Goal: Task Accomplishment & Management: Manage account settings

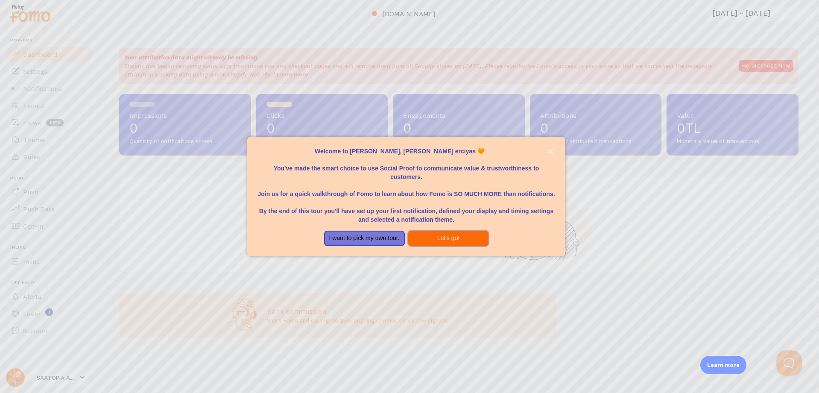
click at [460, 236] on button "Let's go!" at bounding box center [448, 238] width 81 height 15
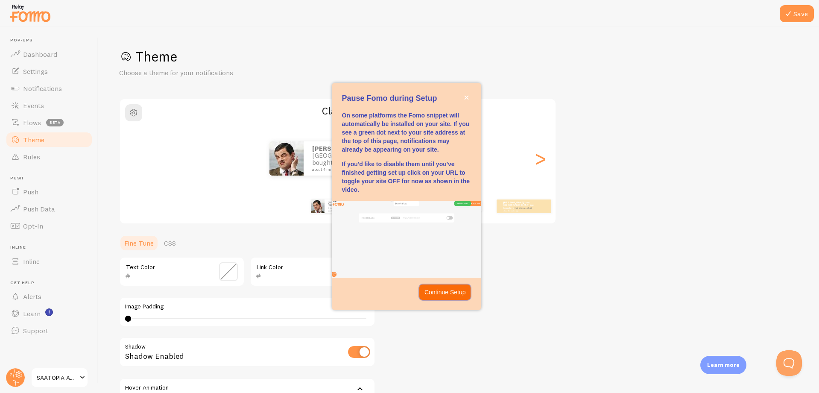
click at [436, 290] on p "Continue Setup" at bounding box center [445, 292] width 41 height 9
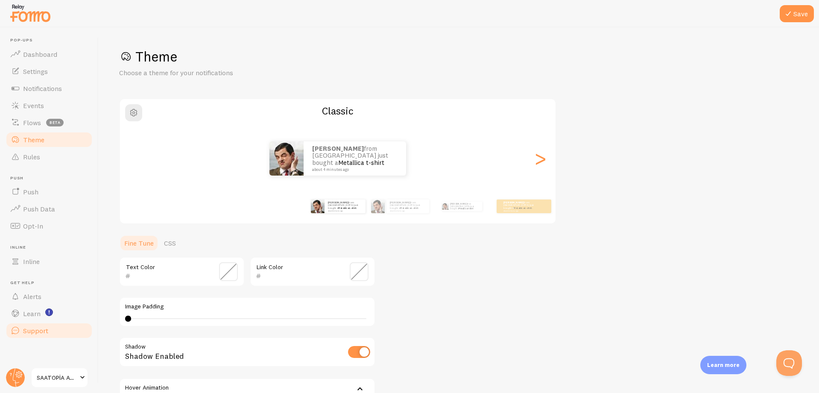
click at [35, 328] on span "Support" at bounding box center [35, 330] width 25 height 9
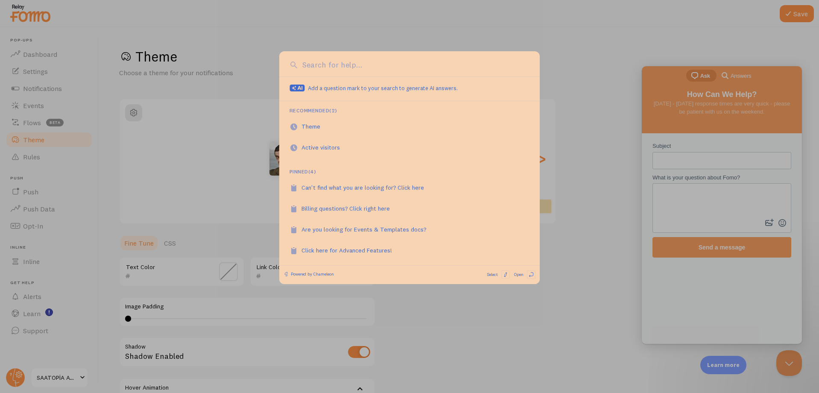
click at [629, 169] on div at bounding box center [409, 196] width 819 height 393
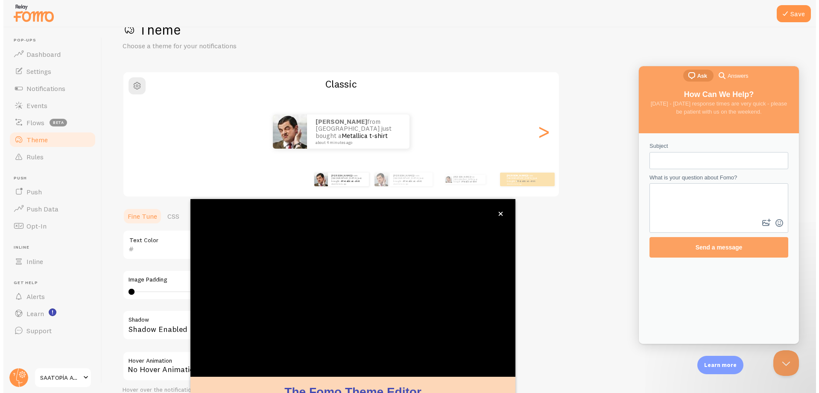
scroll to position [33, 0]
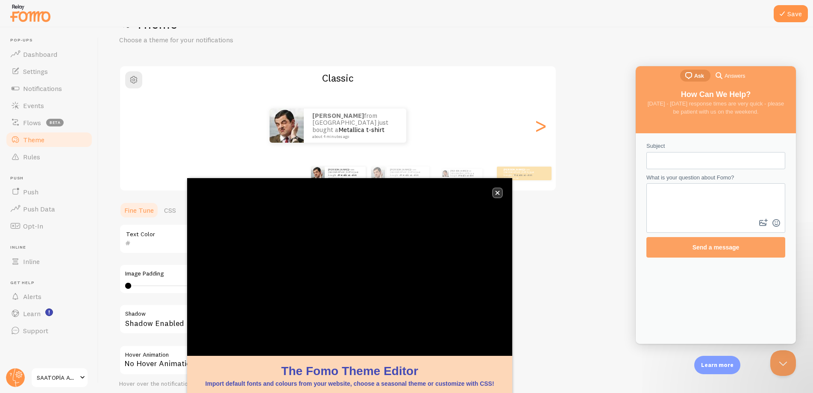
click at [498, 192] on icon "close," at bounding box center [497, 193] width 4 height 4
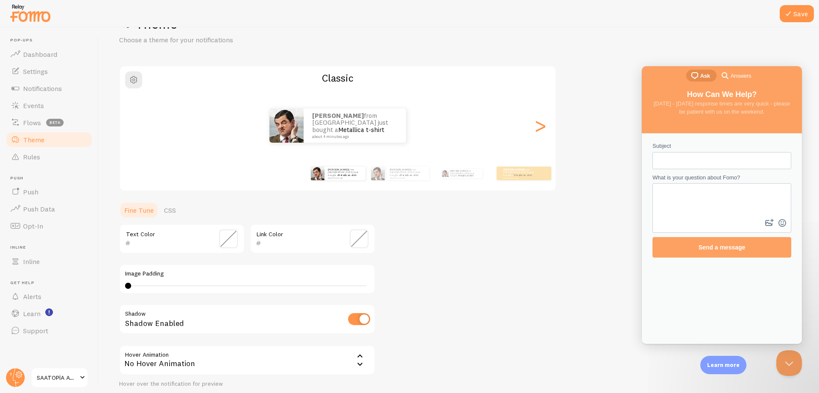
click at [589, 82] on div "Theme Choose a theme for your notifications Classic [PERSON_NAME] from [GEOGRAP…" at bounding box center [459, 217] width 680 height 405
click at [791, 363] on button "Close Beacon popover" at bounding box center [788, 362] width 26 height 26
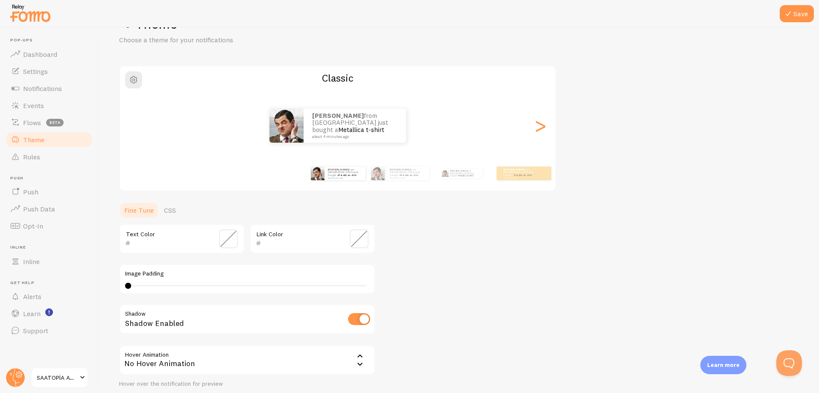
click at [51, 373] on span "SAATOPİA AVM" at bounding box center [57, 377] width 41 height 10
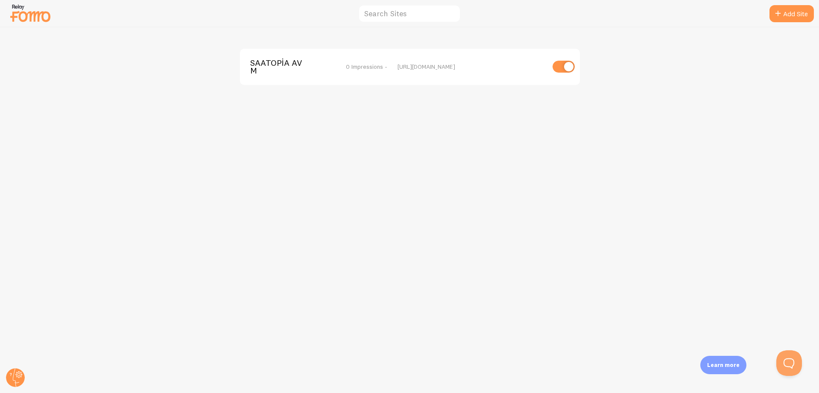
click at [562, 64] on input "checkbox" at bounding box center [564, 67] width 22 height 12
checkbox input "true"
click at [39, 8] on img at bounding box center [30, 13] width 43 height 22
click at [27, 14] on img at bounding box center [30, 13] width 43 height 22
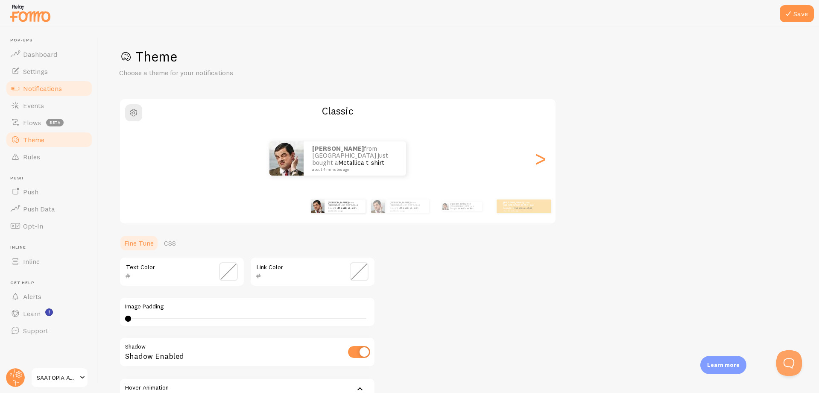
click at [23, 88] on span "Notifications" at bounding box center [42, 88] width 39 height 9
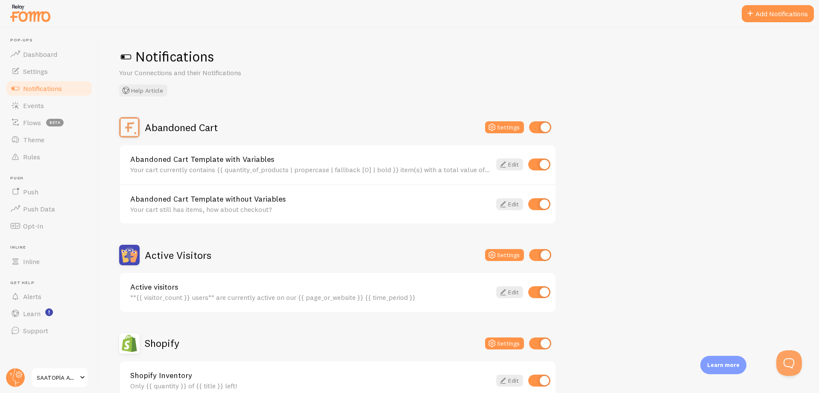
click at [81, 380] on span at bounding box center [82, 377] width 10 height 10
click at [42, 70] on span "Settings" at bounding box center [35, 71] width 25 height 9
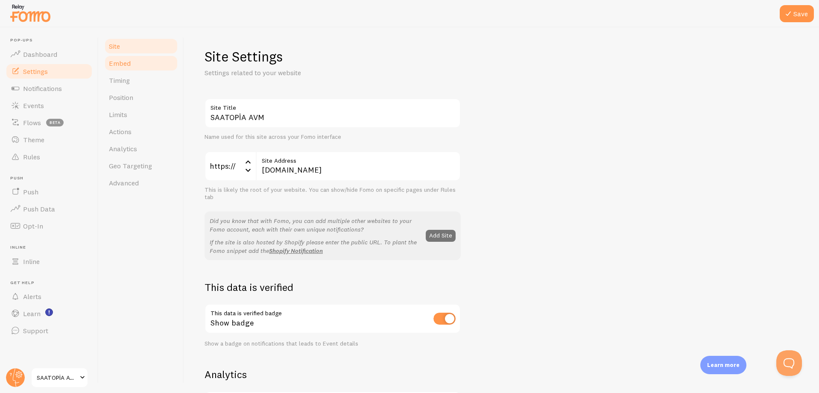
click at [132, 68] on link "Embed" at bounding box center [141, 63] width 75 height 17
click at [117, 66] on span "Embed" at bounding box center [120, 63] width 22 height 9
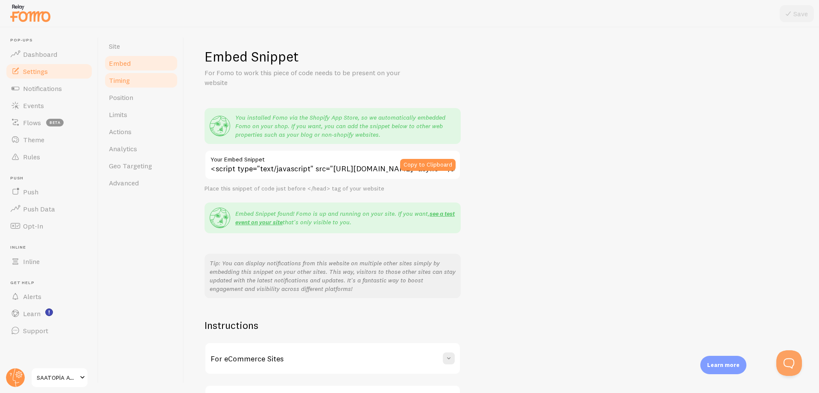
click at [131, 84] on link "Timing" at bounding box center [141, 80] width 75 height 17
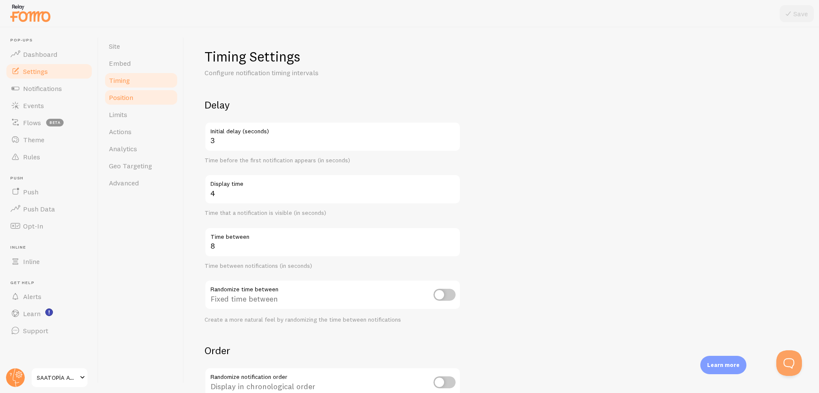
click at [126, 97] on span "Position" at bounding box center [121, 97] width 24 height 9
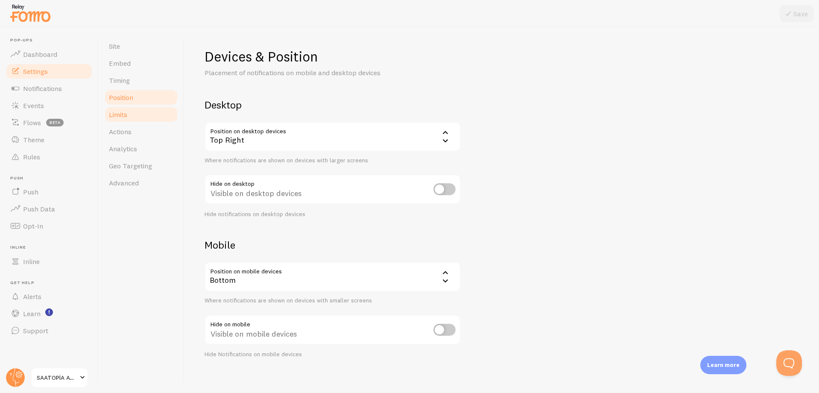
click at [122, 116] on span "Limits" at bounding box center [118, 114] width 18 height 9
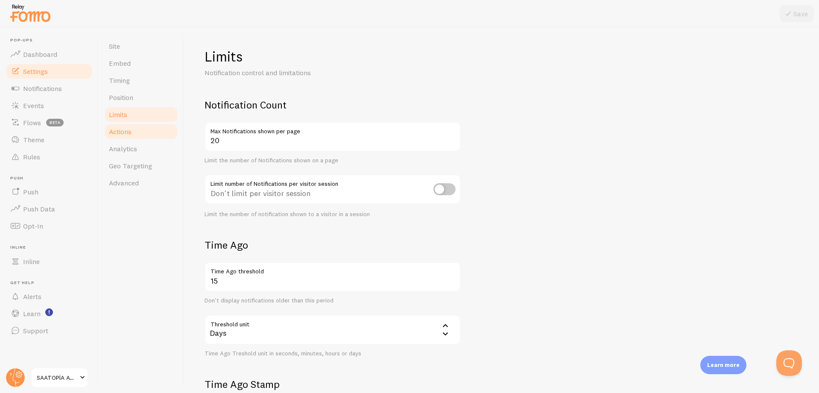
click at [119, 133] on span "Actions" at bounding box center [120, 131] width 23 height 9
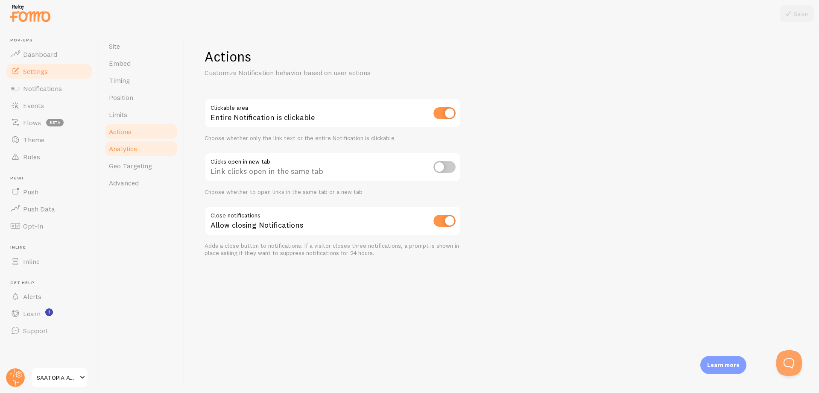
click at [117, 151] on span "Analytics" at bounding box center [123, 148] width 28 height 9
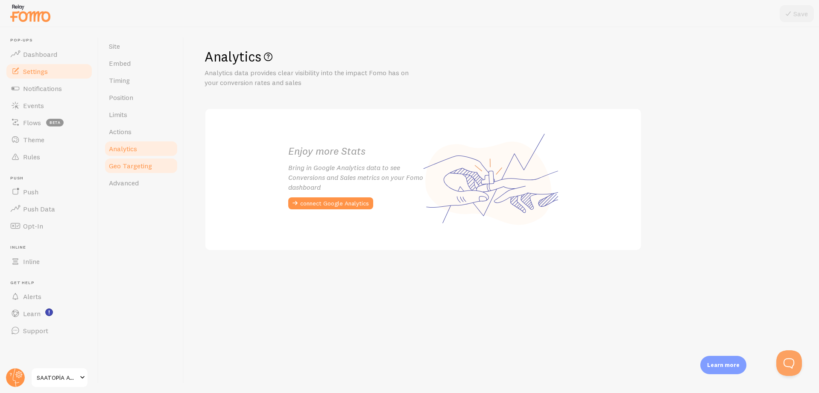
click at [122, 163] on span "Geo Targeting" at bounding box center [130, 165] width 43 height 9
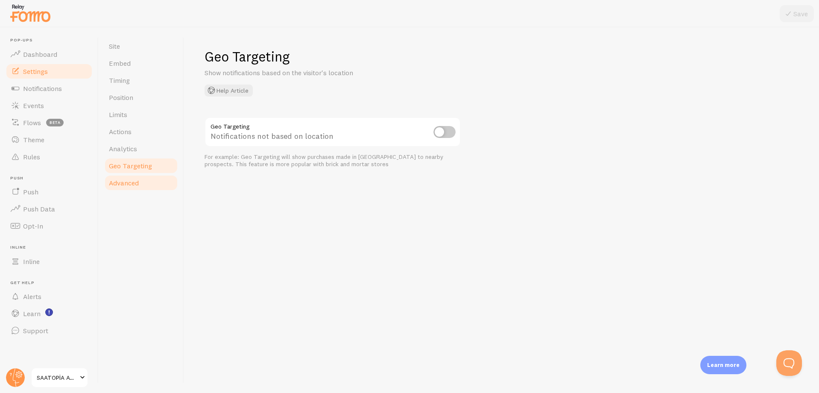
click at [125, 182] on span "Advanced" at bounding box center [124, 183] width 30 height 9
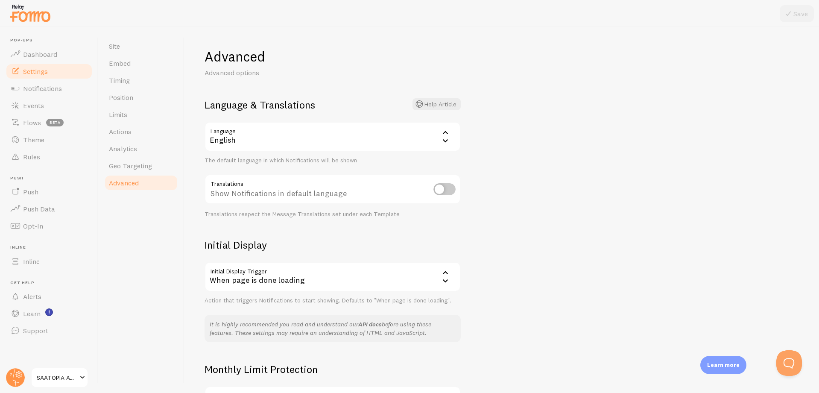
click at [283, 139] on div "English" at bounding box center [333, 137] width 256 height 30
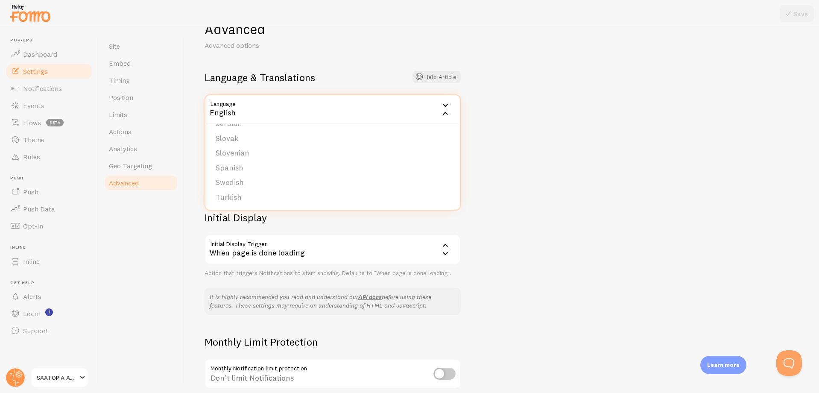
scroll to position [103, 0]
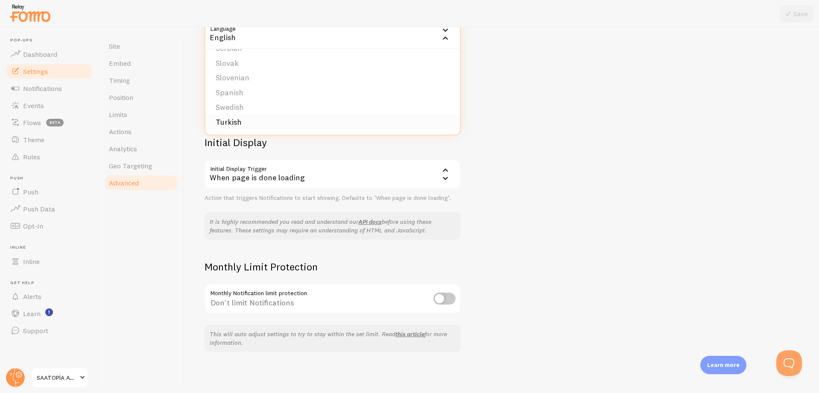
click at [245, 122] on li "Turkish" at bounding box center [332, 122] width 255 height 15
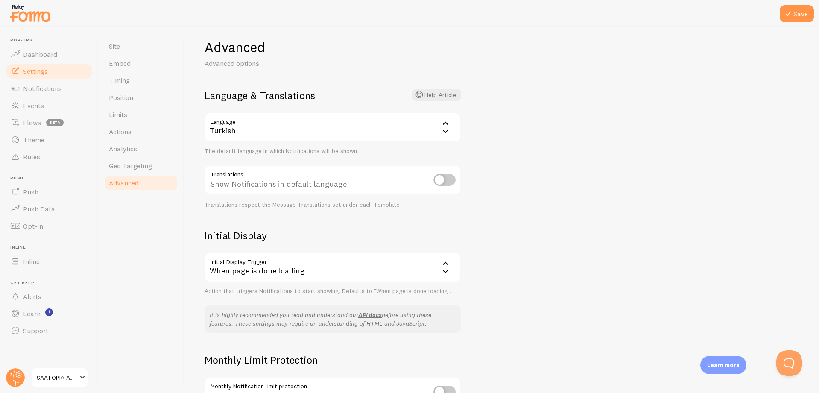
scroll to position [0, 0]
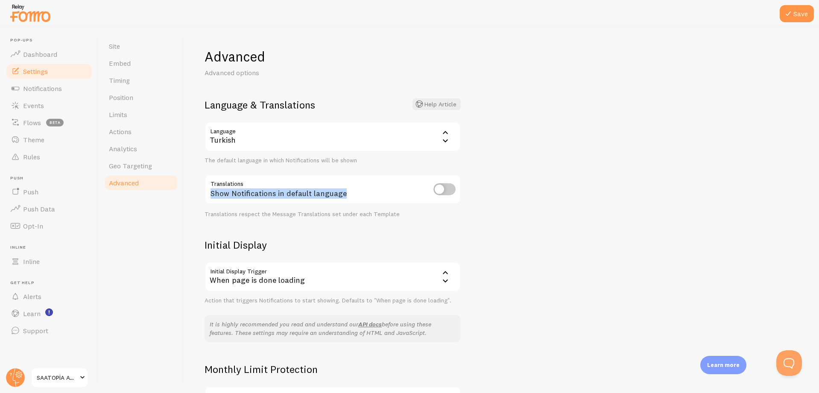
drag, startPoint x: 211, startPoint y: 183, endPoint x: 346, endPoint y: 193, distance: 134.5
click at [346, 193] on div "Show Notifications in default language" at bounding box center [333, 189] width 256 height 31
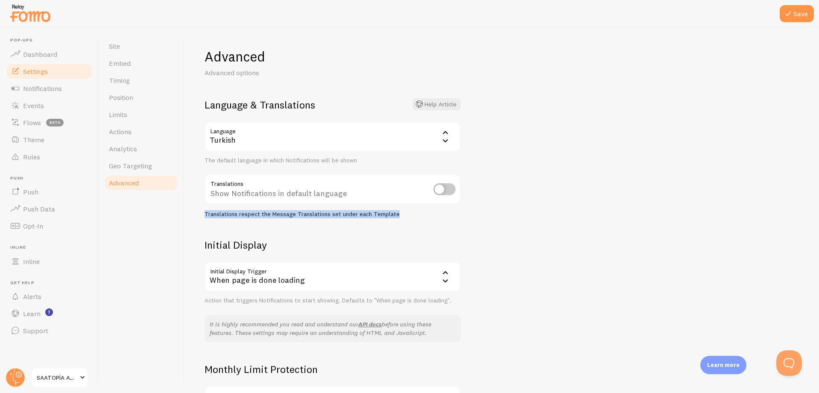
drag, startPoint x: 203, startPoint y: 212, endPoint x: 398, endPoint y: 214, distance: 195.2
click at [398, 214] on div "Advanced Advanced options Language & Translations Help Article Language tr Turk…" at bounding box center [501, 210] width 635 height 366
click at [318, 240] on h2 "Initial Display" at bounding box center [333, 244] width 256 height 13
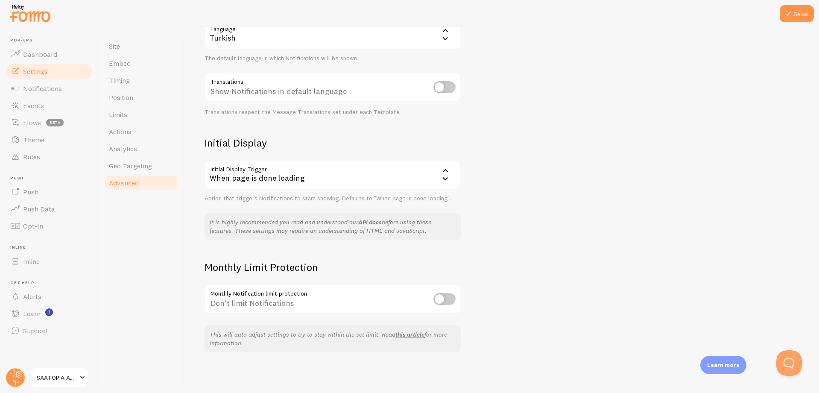
scroll to position [103, 0]
click at [340, 173] on div "When page is done loading" at bounding box center [333, 174] width 256 height 30
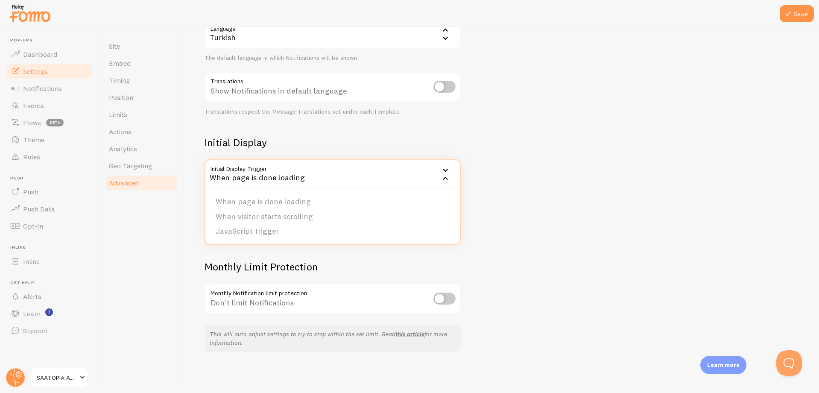
click at [340, 173] on div "When page is done loading" at bounding box center [333, 174] width 256 height 30
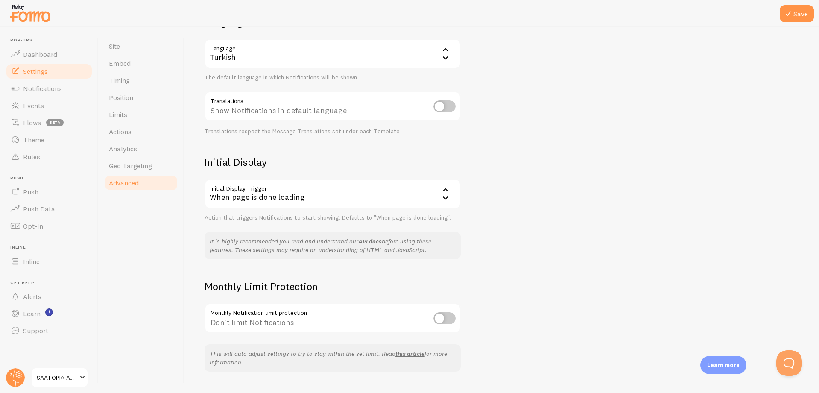
scroll to position [0, 0]
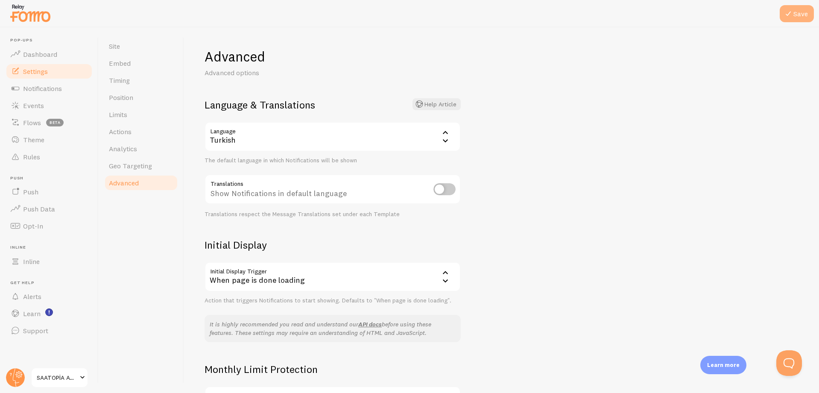
click at [800, 20] on button "Save" at bounding box center [797, 13] width 34 height 17
click at [27, 87] on span "Notifications" at bounding box center [42, 88] width 39 height 9
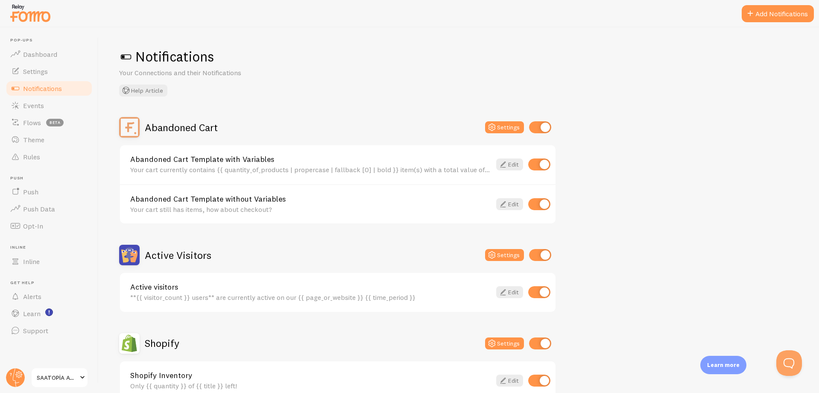
click at [546, 123] on input "checkbox" at bounding box center [540, 127] width 22 height 12
checkbox input "false"
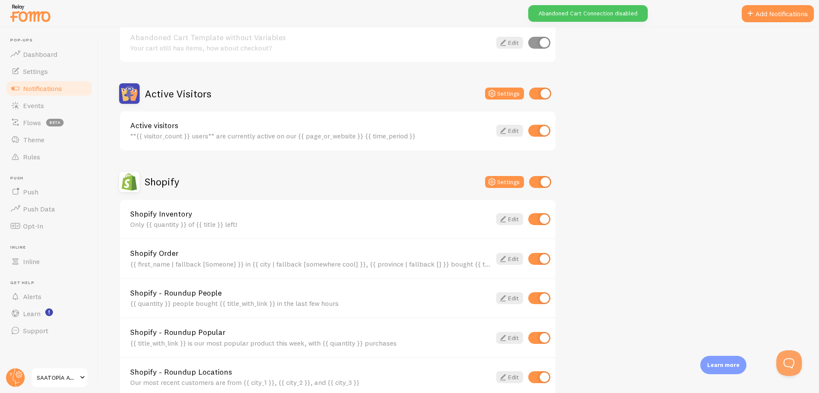
scroll to position [171, 0]
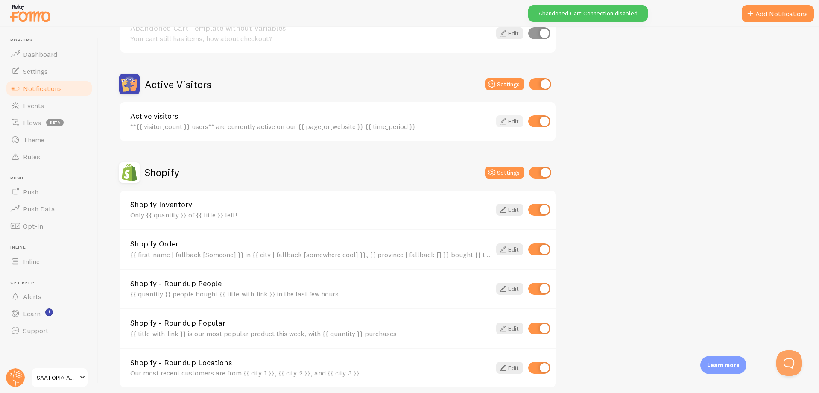
click at [507, 122] on icon at bounding box center [503, 121] width 10 height 10
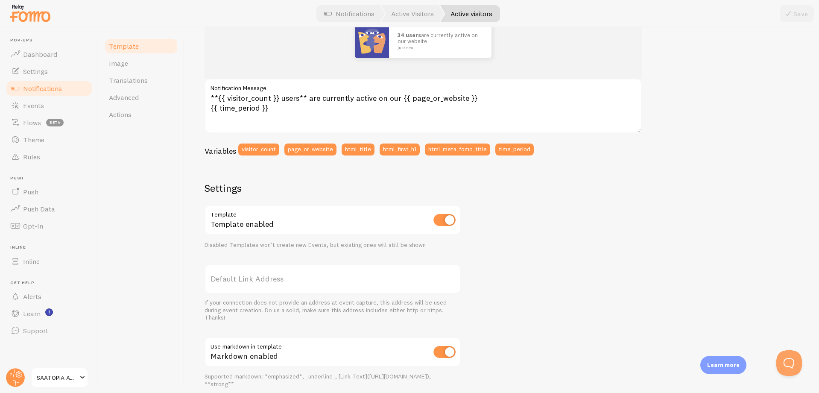
scroll to position [53, 0]
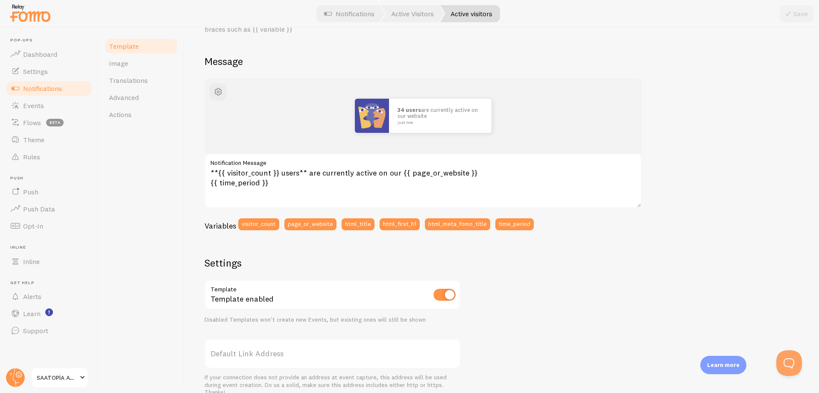
click at [449, 295] on input "checkbox" at bounding box center [445, 295] width 22 height 12
click at [442, 295] on input "checkbox" at bounding box center [445, 295] width 22 height 12
checkbox input "true"
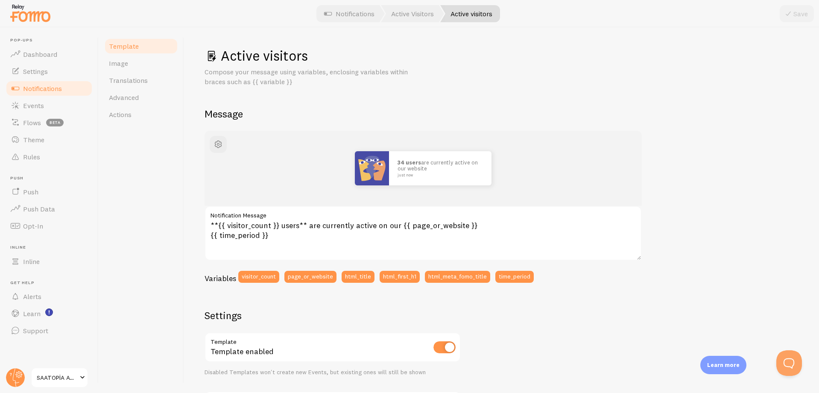
scroll to position [0, 0]
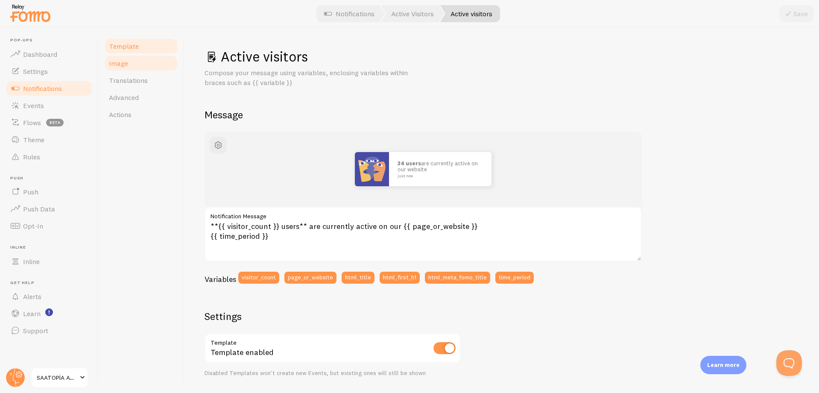
click at [125, 69] on link "Image" at bounding box center [141, 63] width 75 height 17
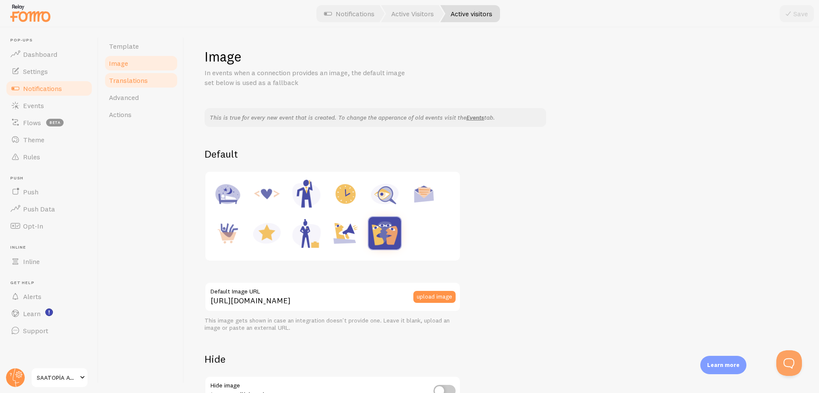
click at [131, 85] on link "Translations" at bounding box center [141, 80] width 75 height 17
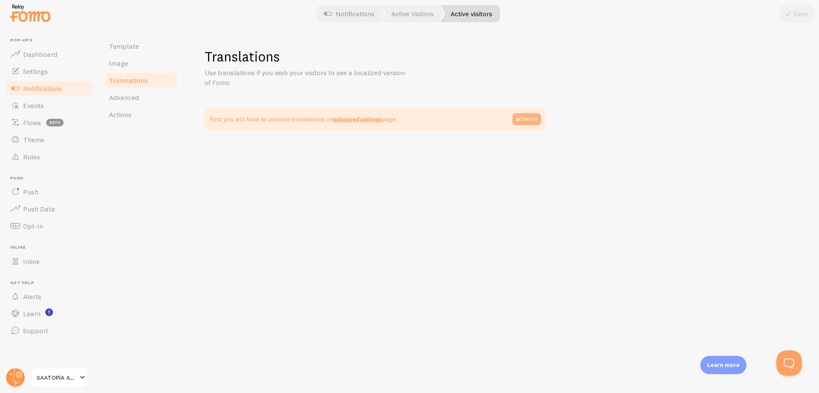
click at [524, 119] on link "activate" at bounding box center [527, 119] width 29 height 12
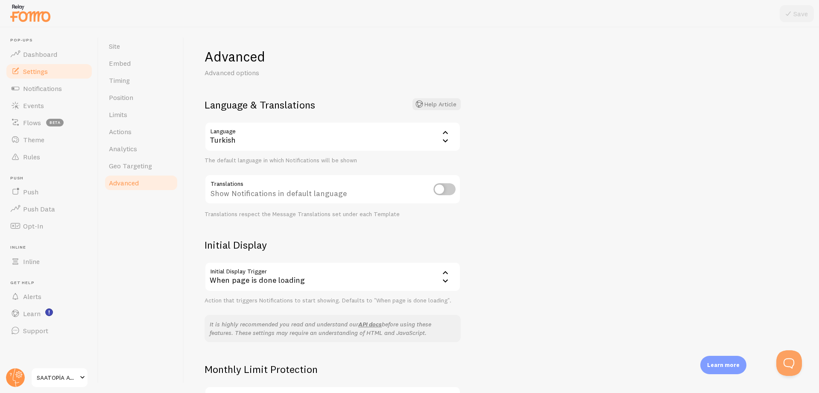
click at [445, 189] on input "checkbox" at bounding box center [445, 189] width 22 height 12
checkbox input "true"
click at [799, 11] on button "Save" at bounding box center [797, 13] width 34 height 17
drag, startPoint x: 123, startPoint y: 133, endPoint x: 131, endPoint y: 136, distance: 8.2
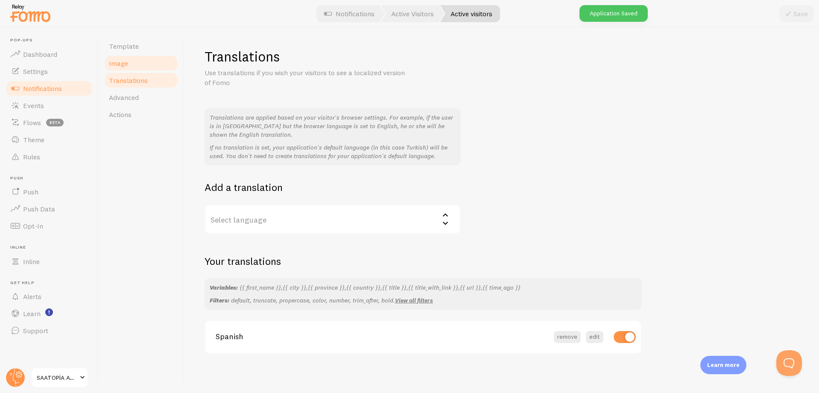
click at [129, 66] on link "Image" at bounding box center [141, 63] width 75 height 17
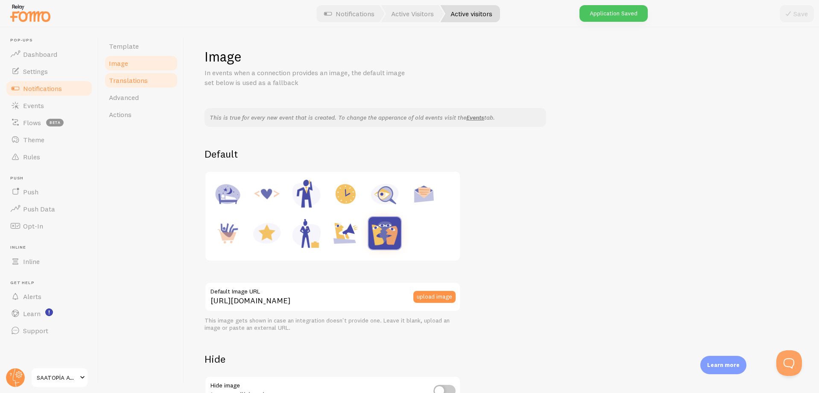
click at [129, 81] on span "Translations" at bounding box center [128, 80] width 39 height 9
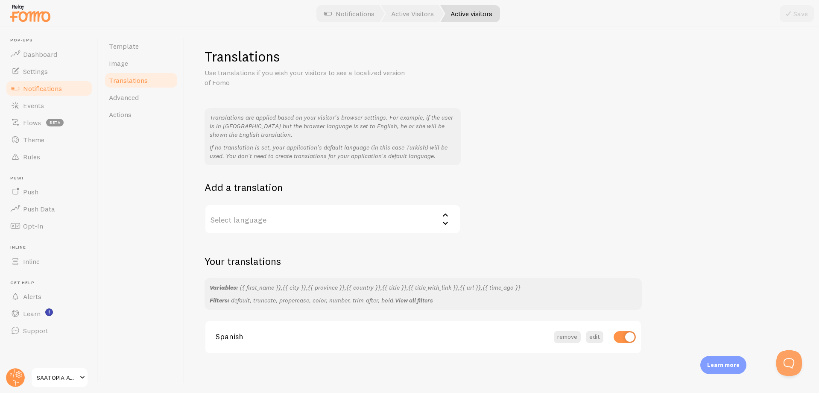
click at [332, 220] on label "Select language" at bounding box center [333, 219] width 256 height 30
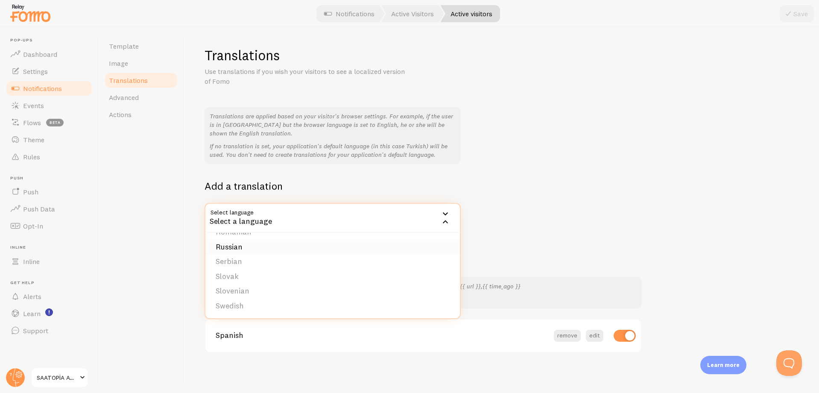
scroll to position [2, 0]
click at [539, 167] on div "Translations are applied based on your visitor's browser settings. For example,…" at bounding box center [502, 169] width 594 height 126
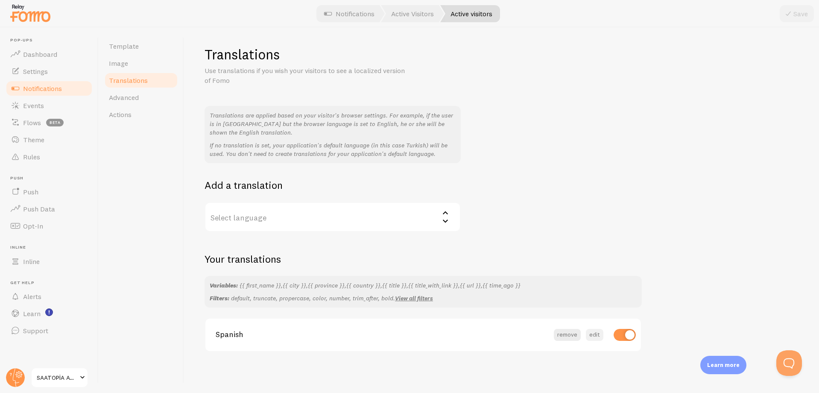
click at [593, 338] on button "edit" at bounding box center [595, 335] width 18 height 12
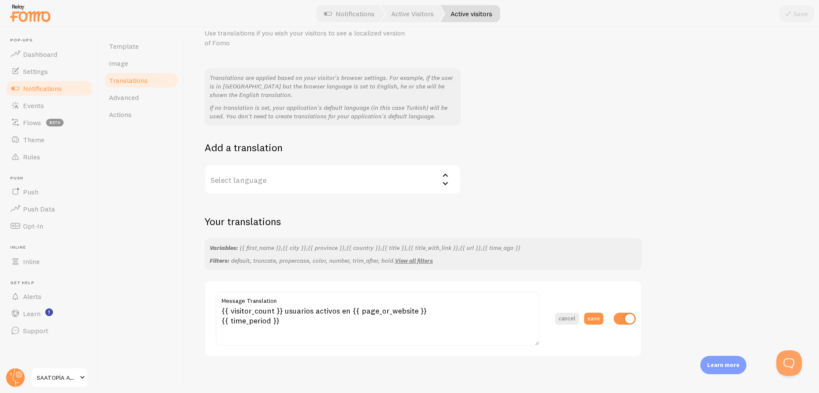
scroll to position [45, 0]
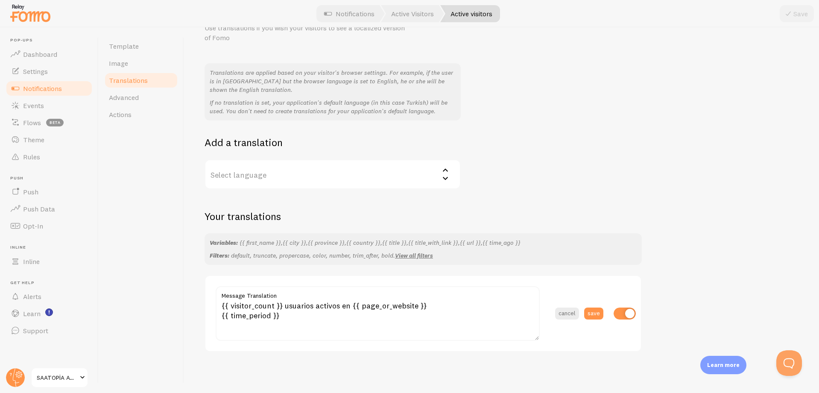
click at [546, 194] on div "Translations Use translations if you wish your visitors to see a localized vers…" at bounding box center [502, 177] width 594 height 349
click at [568, 311] on button "cancel" at bounding box center [567, 314] width 24 height 12
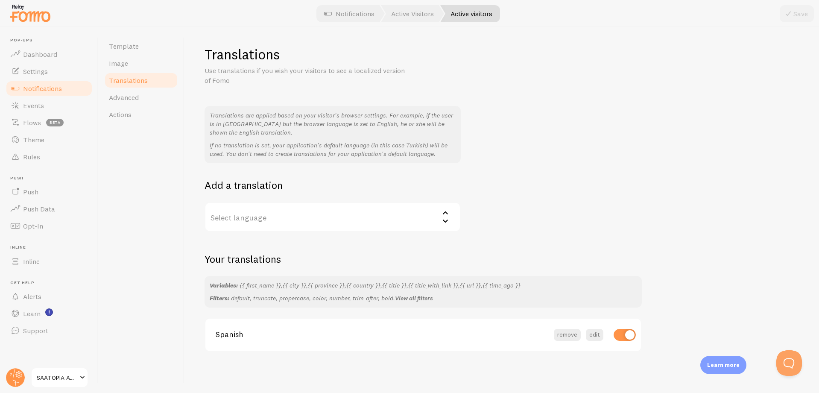
click at [623, 337] on input "checkbox" at bounding box center [625, 335] width 22 height 12
checkbox input "false"
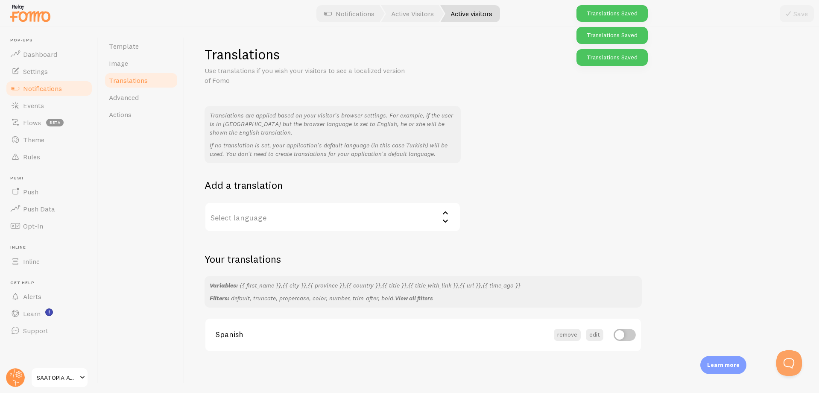
click at [620, 337] on input "checkbox" at bounding box center [625, 335] width 22 height 12
checkbox input "true"
click at [135, 94] on span "Advanced" at bounding box center [124, 97] width 30 height 9
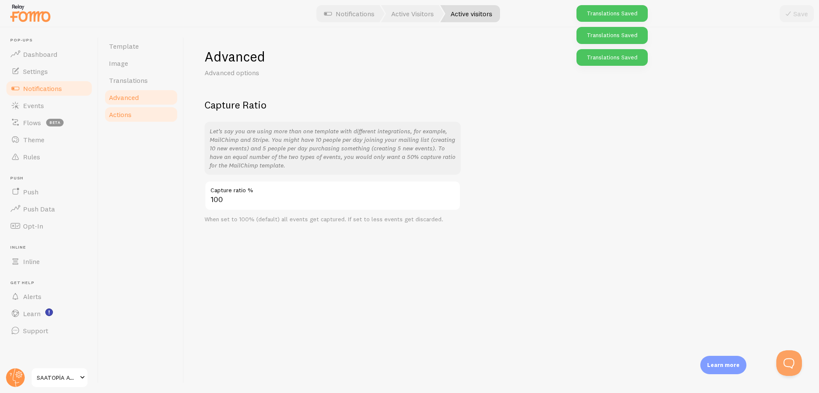
click at [120, 119] on link "Actions" at bounding box center [141, 114] width 75 height 17
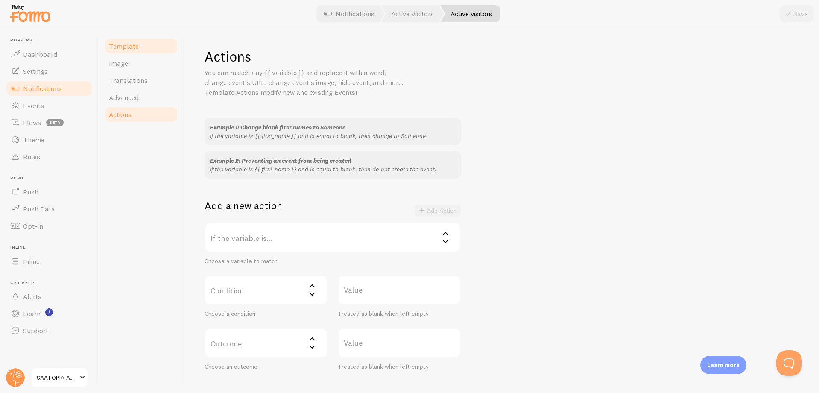
click at [141, 47] on link "Template" at bounding box center [141, 46] width 75 height 17
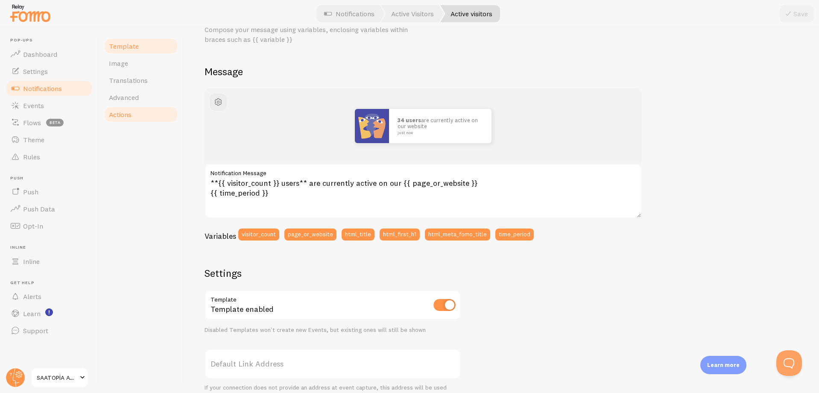
scroll to position [85, 0]
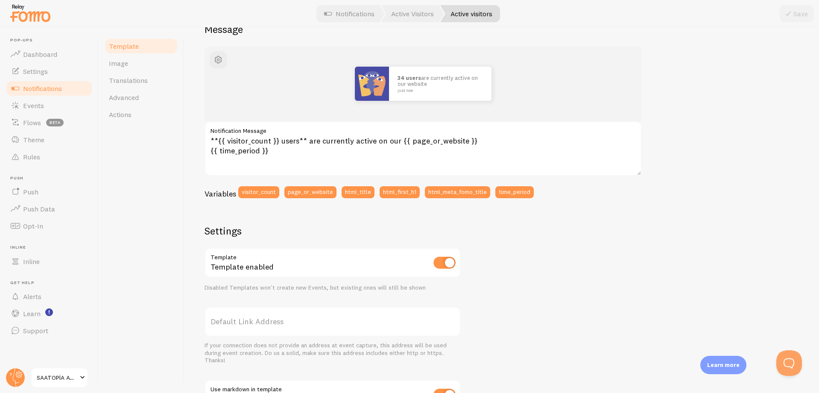
click at [41, 90] on span "Notifications" at bounding box center [42, 88] width 39 height 9
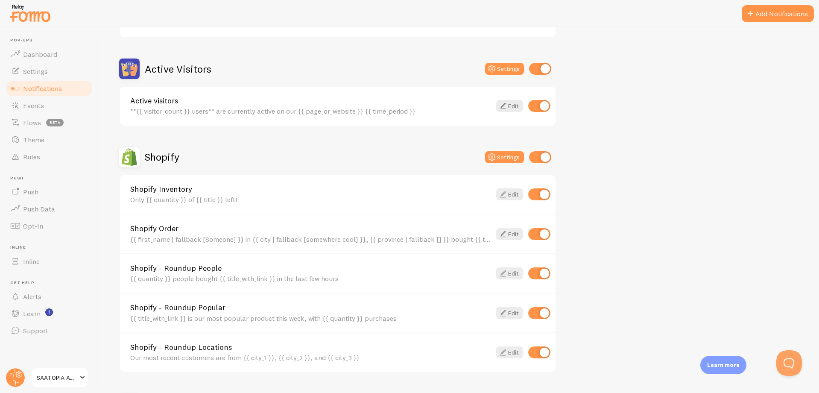
scroll to position [214, 0]
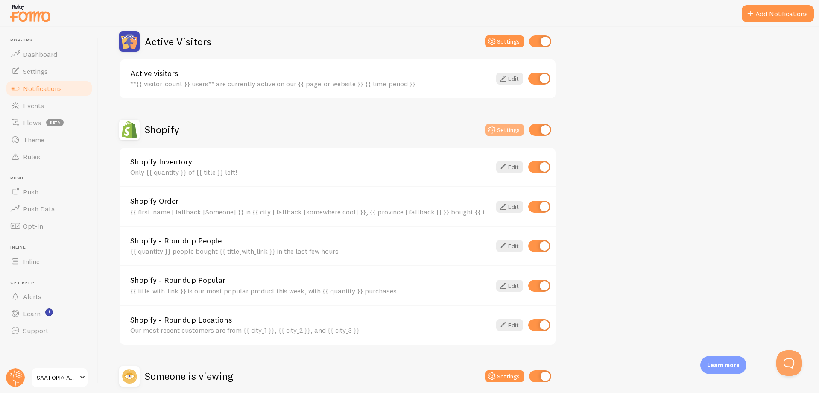
click at [510, 132] on button "Settings" at bounding box center [504, 130] width 39 height 12
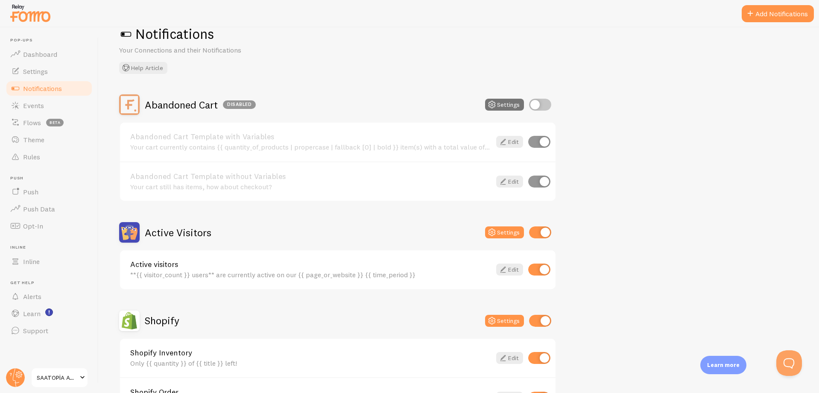
scroll to position [171, 0]
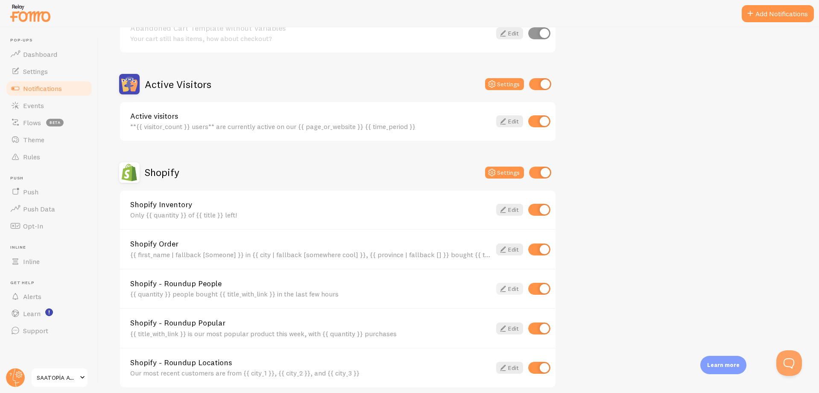
click at [502, 287] on icon at bounding box center [503, 289] width 10 height 10
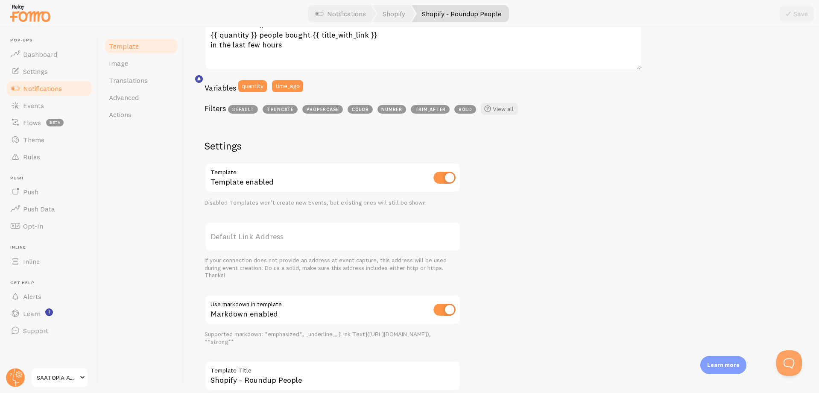
scroll to position [245, 0]
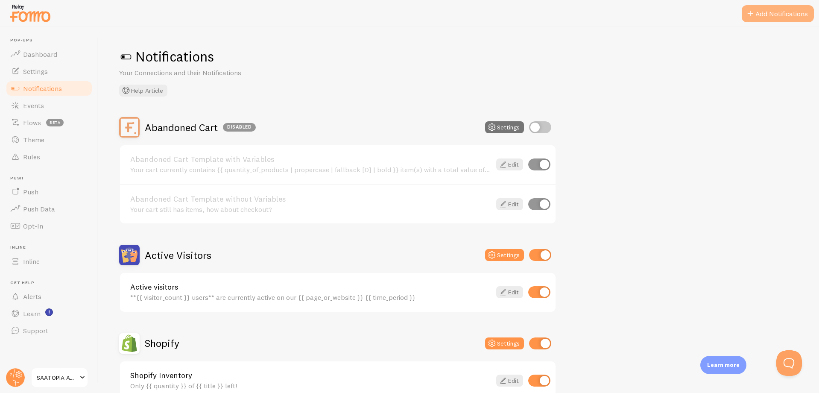
click at [769, 18] on button "Add Notifications" at bounding box center [778, 13] width 72 height 17
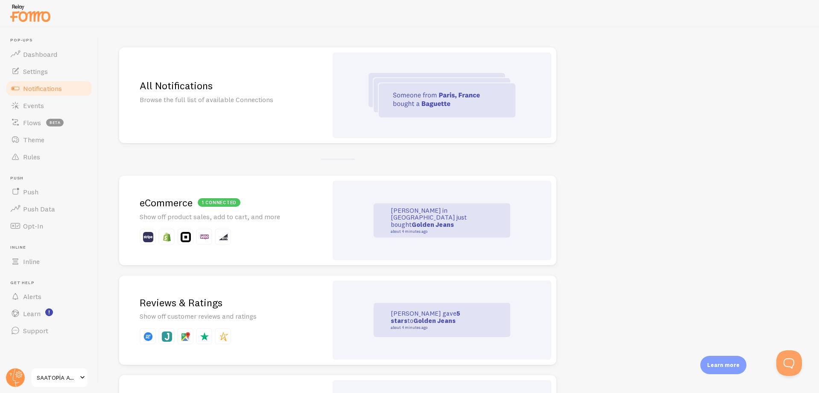
scroll to position [85, 0]
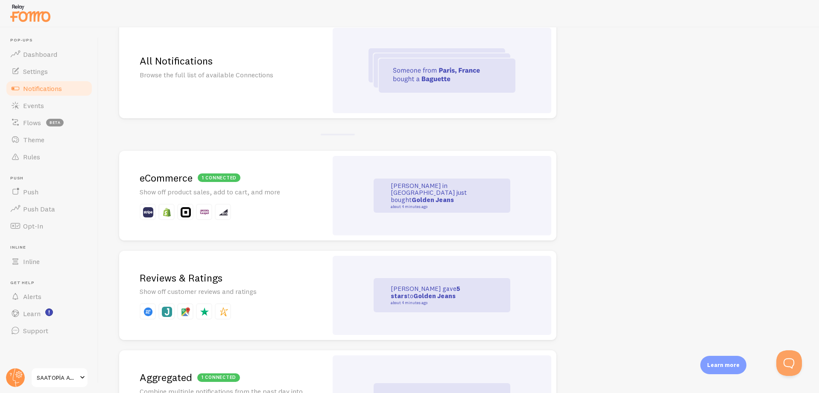
click at [317, 193] on div "1 connected eCommerce Show off product sales, add to cart, and more" at bounding box center [223, 196] width 208 height 90
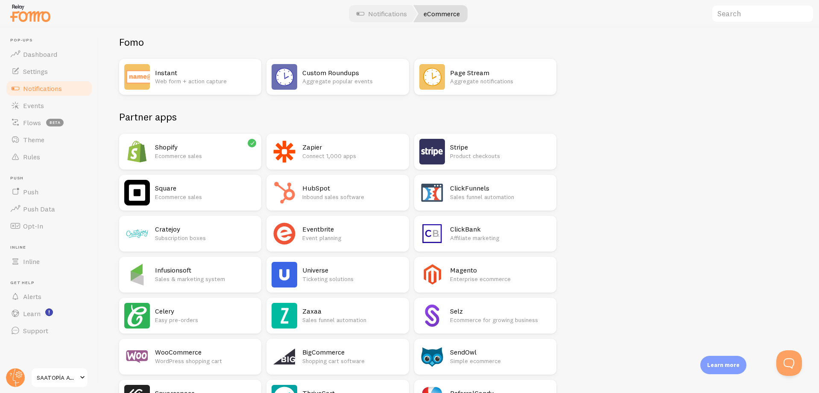
scroll to position [43, 0]
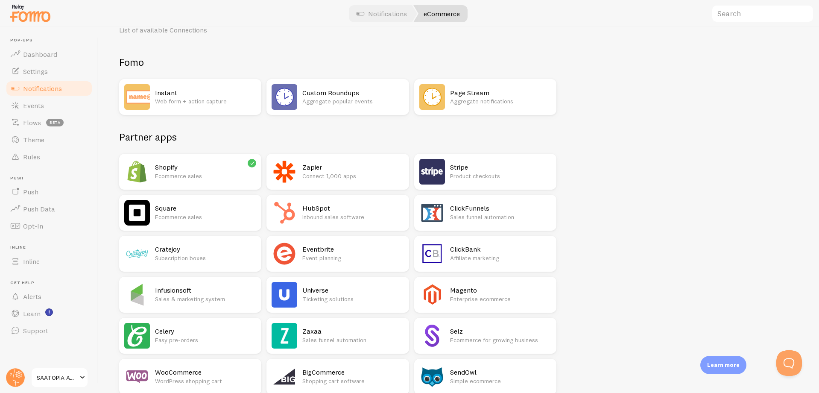
click at [198, 170] on h2 "Shopify" at bounding box center [205, 167] width 101 height 9
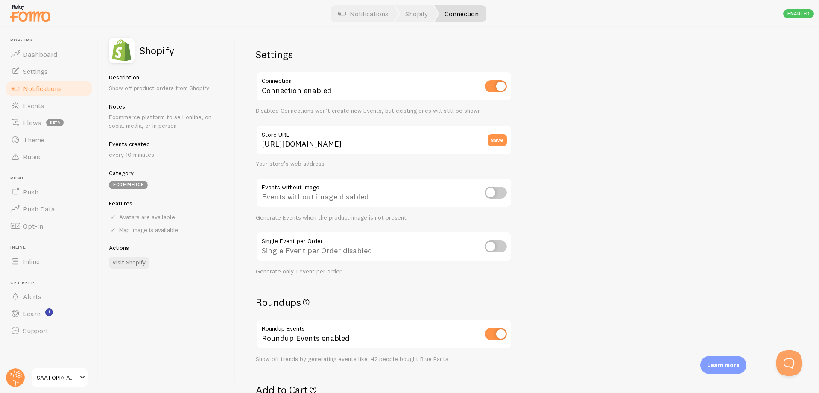
click at [47, 91] on span "Notifications" at bounding box center [42, 88] width 39 height 9
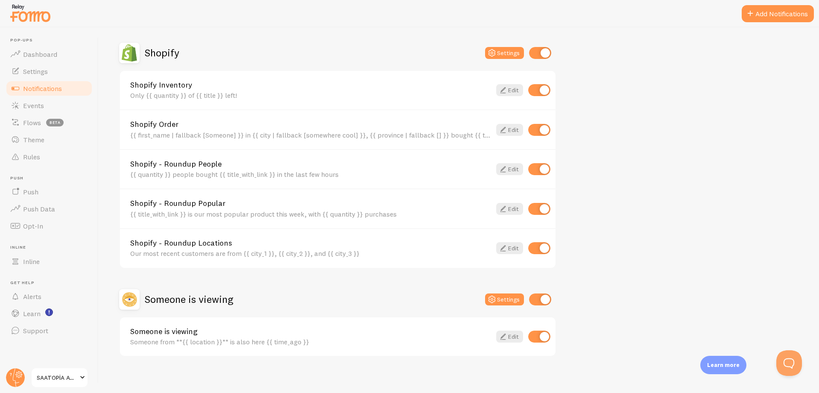
scroll to position [295, 0]
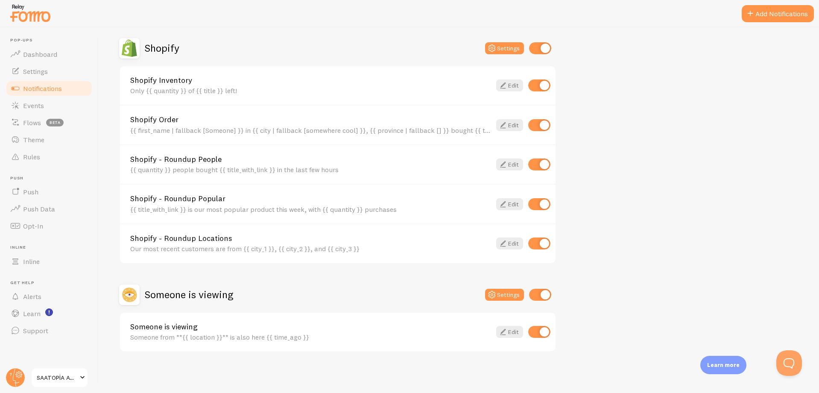
click at [548, 297] on input "checkbox" at bounding box center [540, 295] width 22 height 12
checkbox input "false"
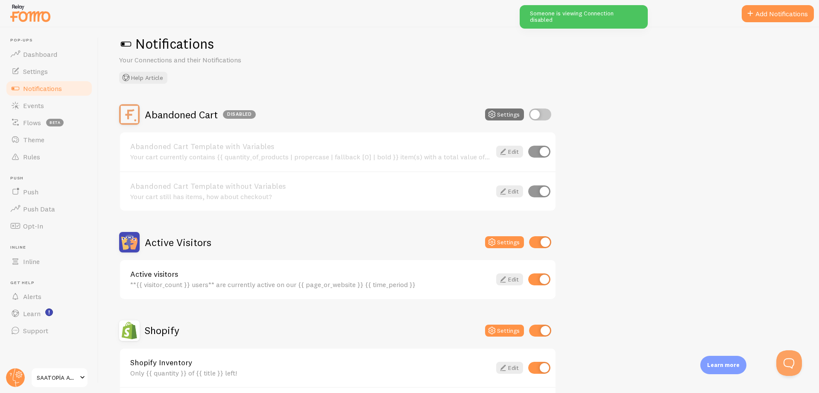
scroll to position [0, 0]
